Goal: Complete application form

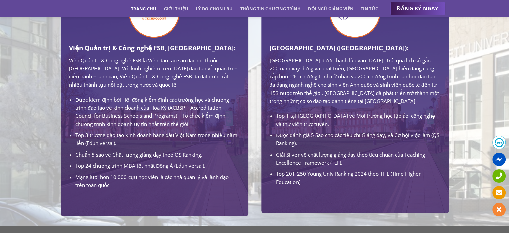
scroll to position [368, 0]
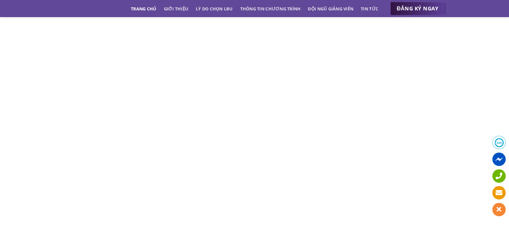
click at [431, 6] on span "ĐĂNG KÝ NGAY" at bounding box center [418, 8] width 42 height 8
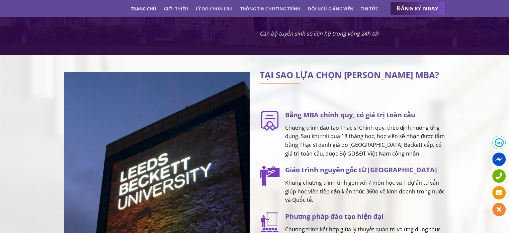
scroll to position [659, 0]
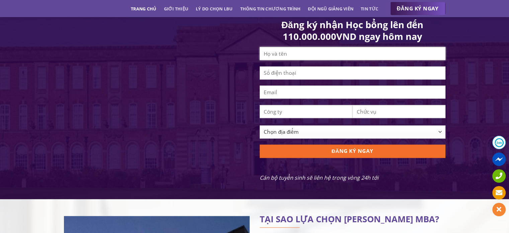
click at [289, 60] on input "Contact form" at bounding box center [353, 53] width 186 height 13
type input "[PERSON_NAME]"
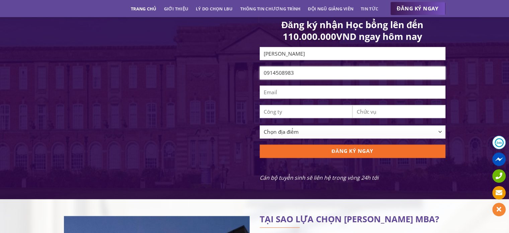
type input "0914508983"
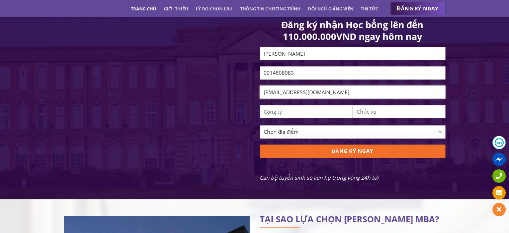
type input "nthelong2911@gmail.com"
type input "Vinschool"
type input "Cán bộ Tài Chính"
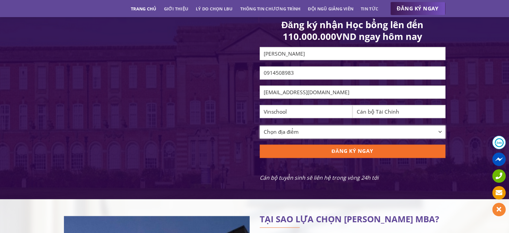
click at [304, 134] on select "Chọn địa điểm Hà Nội TP Hồ Chí Minh Cần Thơ Đà Nẵng Khác" at bounding box center [353, 131] width 186 height 13
select select "[GEOGRAPHIC_DATA]"
click at [260, 130] on select "Chọn địa điểm Hà Nội TP Hồ Chí Minh Cần Thơ Đà Nẵng Khác" at bounding box center [353, 131] width 186 height 13
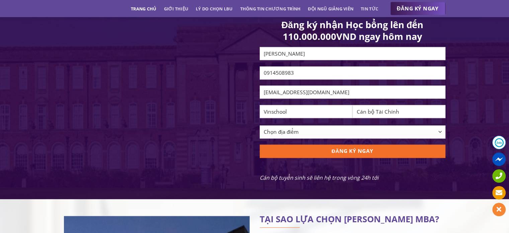
drag, startPoint x: 318, startPoint y: 153, endPoint x: 443, endPoint y: 103, distance: 134.7
click at [443, 103] on form "Đăng ký nhận Học bổng lên đến 110.000.000VND ngay hôm nay Nguyễn Thế Long 09145…" at bounding box center [353, 100] width 186 height 163
click at [323, 114] on input "Vinschool" at bounding box center [306, 111] width 93 height 13
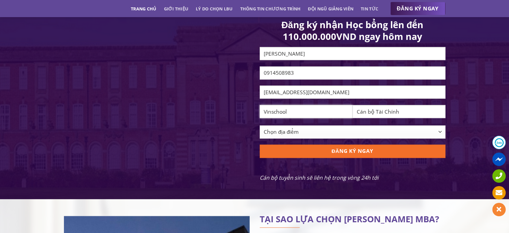
click at [323, 114] on input "Vinschool" at bounding box center [306, 111] width 93 height 13
type input "PwC"
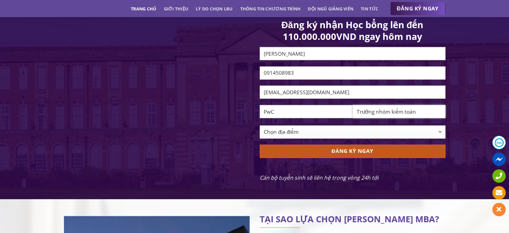
type input "Trưởng nhóm kiểm toán"
click at [348, 155] on input "ĐĂNG KÝ NGAY" at bounding box center [353, 150] width 186 height 13
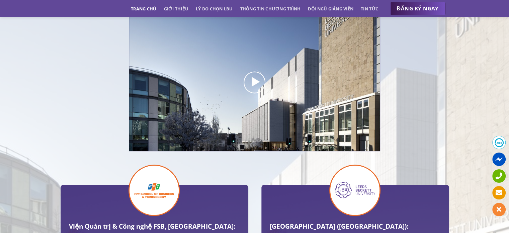
scroll to position [458, 0]
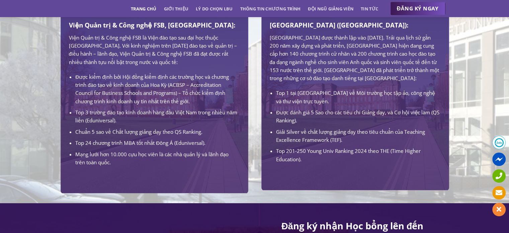
click at [321, 98] on li "Top 1 tại [GEOGRAPHIC_DATA] về Môi trường học tập ảo, công nghệ và thư viện trự…" at bounding box center [358, 97] width 164 height 16
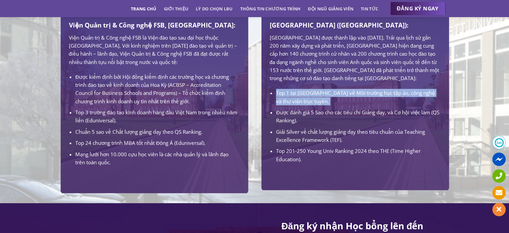
click at [321, 98] on li "Top 1 tại [GEOGRAPHIC_DATA] về Môi trường học tập ảo, công nghệ và thư viện trự…" at bounding box center [358, 97] width 164 height 16
click at [320, 105] on li "Top 1 tại [GEOGRAPHIC_DATA] về Môi trường học tập ảo, công nghệ và thư viện trự…" at bounding box center [358, 97] width 164 height 16
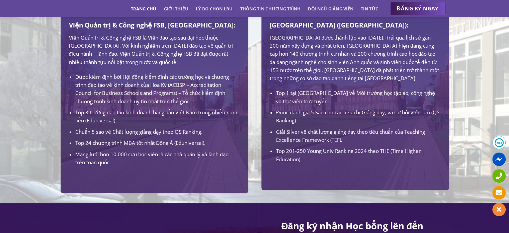
click at [320, 105] on li "Top 1 tại [GEOGRAPHIC_DATA] về Môi trường học tập ảo, công nghệ và thư viện trự…" at bounding box center [358, 97] width 164 height 16
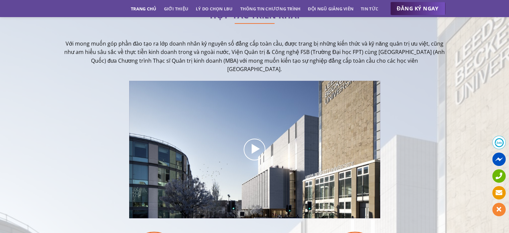
scroll to position [157, 0]
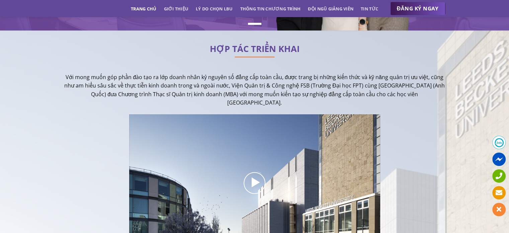
drag, startPoint x: 186, startPoint y: 33, endPoint x: 112, endPoint y: 108, distance: 105.1
click at [112, 108] on div "HỢP TÁC TRIỂN KHAI Với mong muốn góp phần đào tạo ra lớp doanh nhân kỷ nguyên s…" at bounding box center [255, 151] width 382 height 221
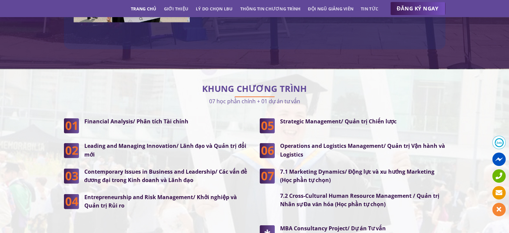
scroll to position [1763, 0]
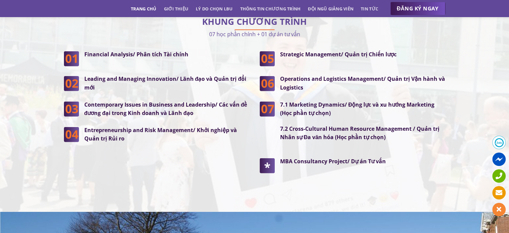
click at [142, 51] on strong "Financial Analysis/ Phân tích Tài chính" at bounding box center [136, 54] width 104 height 7
click at [179, 75] on strong "Leading and Managing Innovation/ Lãnh đạo và Quản trị đổi mới" at bounding box center [165, 83] width 162 height 16
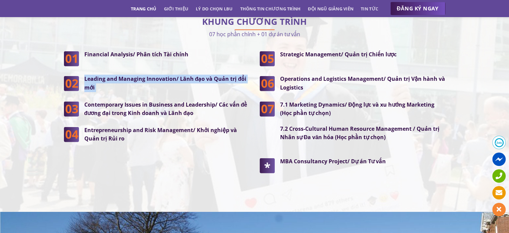
click at [179, 75] on strong "Leading and Managing Innovation/ Lãnh đạo và Quản trị đổi mới" at bounding box center [165, 83] width 162 height 16
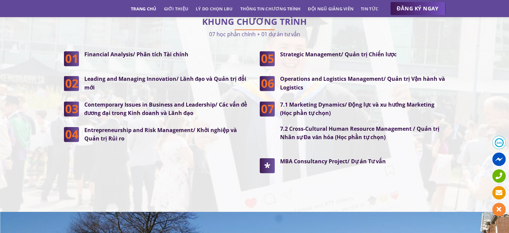
click at [164, 101] on strong "Contemporary Issues in Business and Leadership/ Các vấn đề đương đại trong Kinh…" at bounding box center [165, 109] width 163 height 16
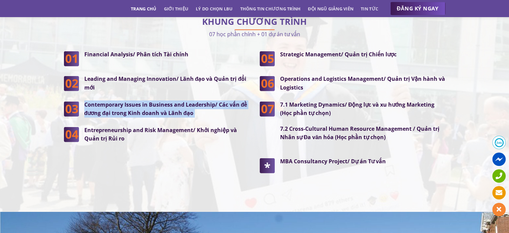
click at [164, 101] on strong "Contemporary Issues in Business and Leadership/ Các vấn đề đương đại trong Kinh…" at bounding box center [165, 109] width 163 height 16
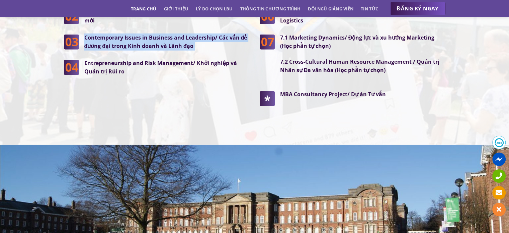
scroll to position [1797, 0]
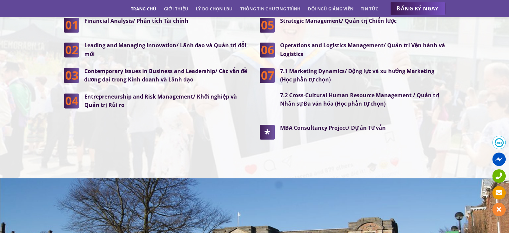
click at [176, 93] on strong "Entrepreneurship and Risk Management/ Khởi nghiệp và Quản trị Rủi ro" at bounding box center [160, 101] width 153 height 16
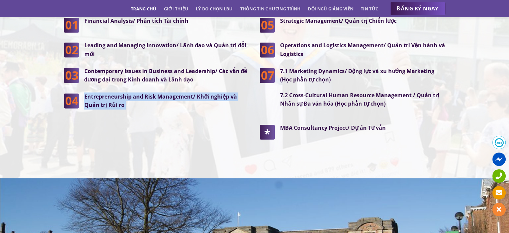
click at [176, 93] on strong "Entrepreneurship and Risk Management/ Khởi nghiệp và Quản trị Rủi ro" at bounding box center [160, 101] width 153 height 16
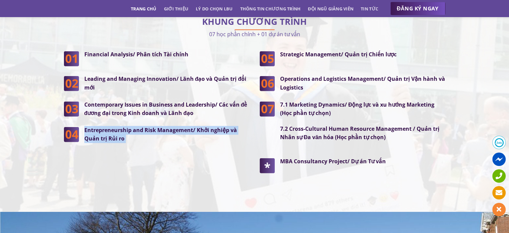
scroll to position [1730, 0]
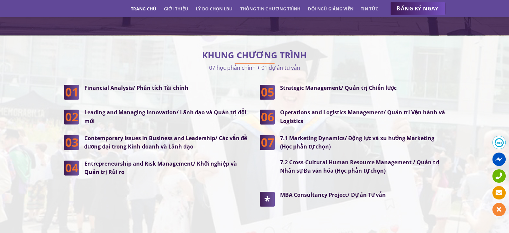
click at [317, 134] on strong "7.1 Marketing Dynamics/ Động lực và xu hướng Marketing (Học phần tự chọn)" at bounding box center [357, 142] width 155 height 16
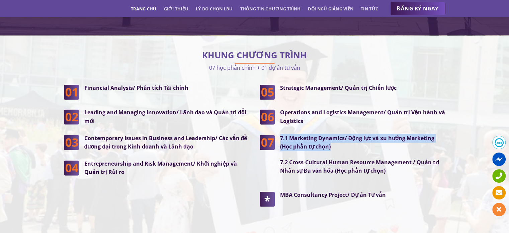
click at [317, 134] on strong "7.1 Marketing Dynamics/ Động lực và xu hướng Marketing (Học phần tự chọn)" at bounding box center [357, 142] width 155 height 16
click at [334, 134] on p "7.1 Marketing Dynamics/ Động lực và xu hướng Marketing (Học phần tự chọn)" at bounding box center [362, 142] width 165 height 17
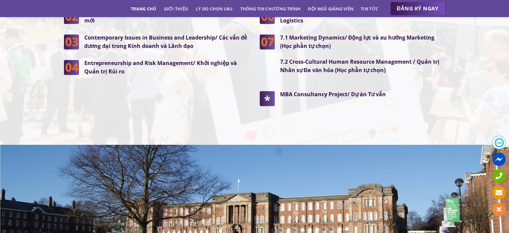
scroll to position [1674, 0]
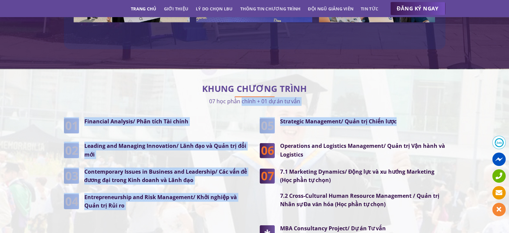
drag, startPoint x: 238, startPoint y: 86, endPoint x: 452, endPoint y: 115, distance: 215.3
click at [452, 115] on div "KHUNG CHƯƠNG TRÌNH 07 học phần chính + 01 dự án tư vấn Financial Analysis/ Phân…" at bounding box center [255, 173] width 402 height 189
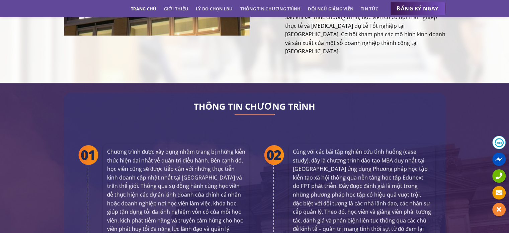
scroll to position [0, 0]
